Goal: Submit feedback/report problem

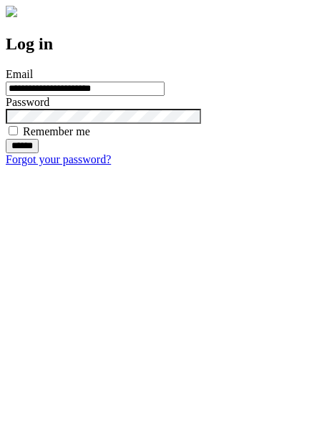
type input "**********"
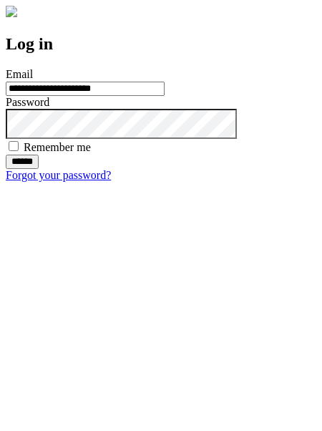
click at [39, 169] on input "******" at bounding box center [22, 162] width 33 height 14
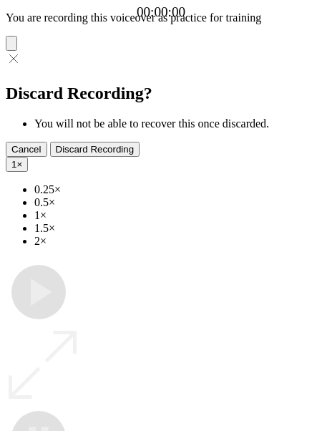
type input "**********"
